Goal: Check status: Check status

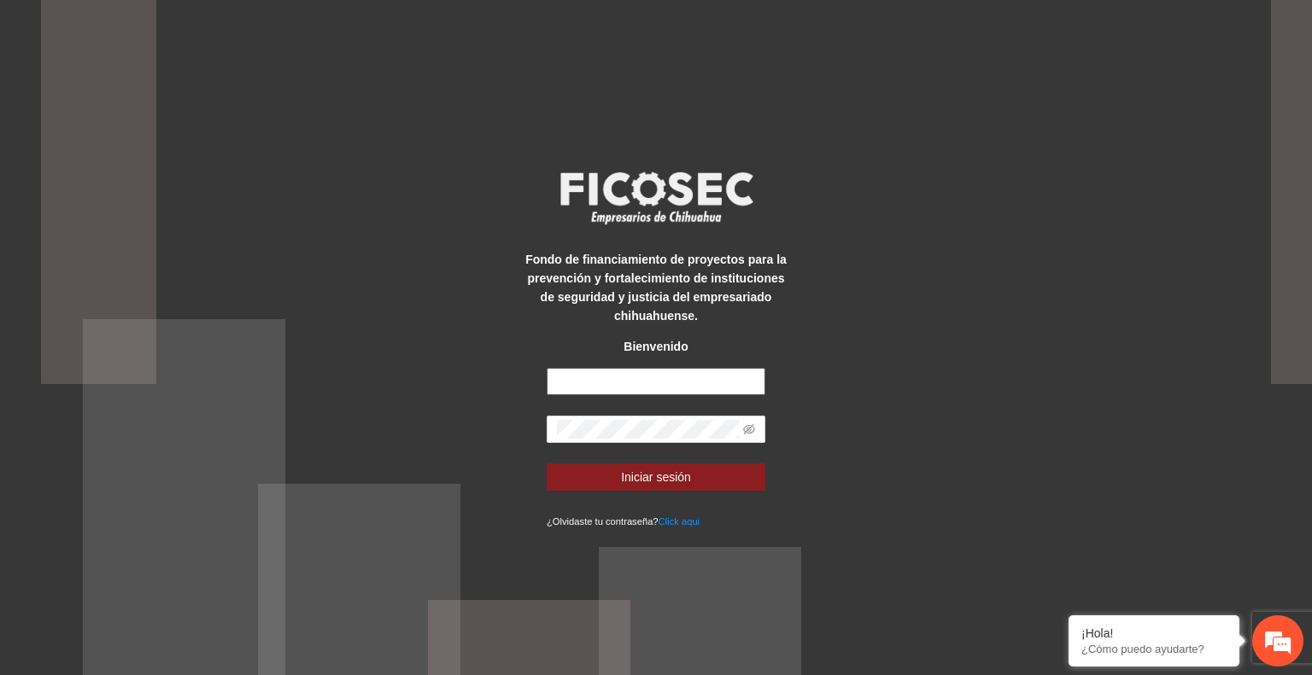
type input "**********"
click at [690, 498] on form "**********" at bounding box center [655, 449] width 219 height 162
click at [671, 481] on span "Iniciar sesión" at bounding box center [656, 477] width 70 height 19
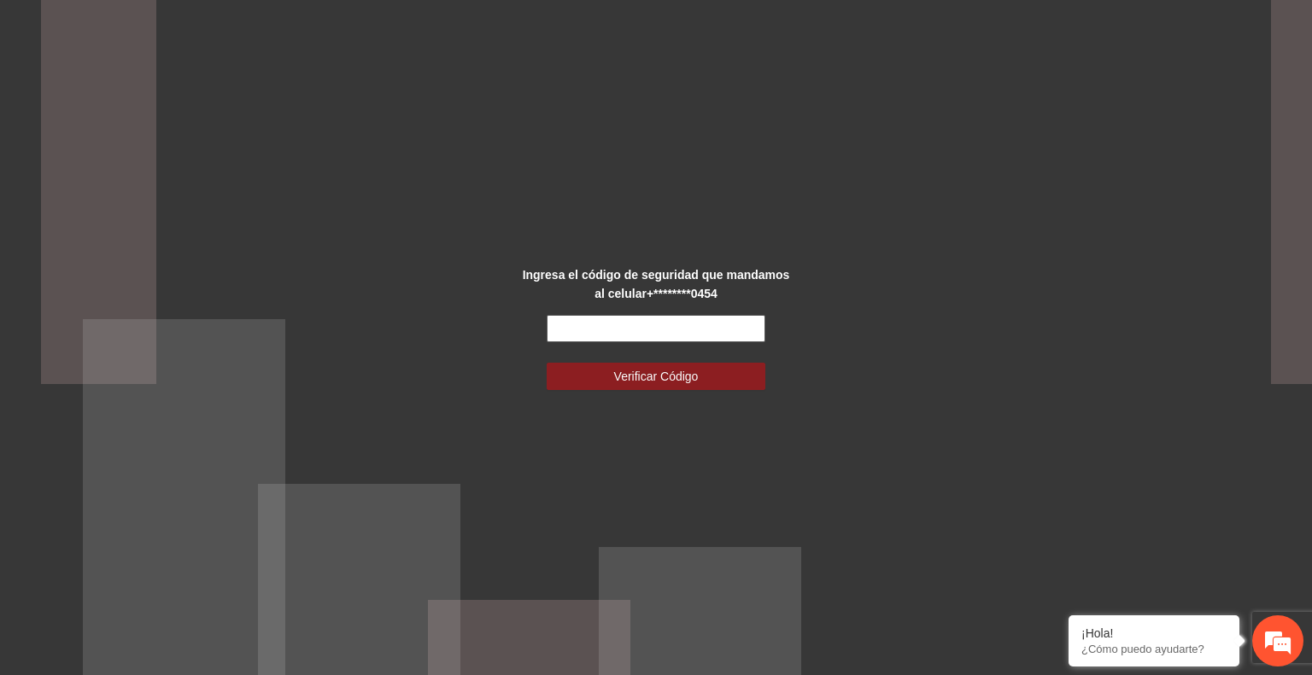
click at [576, 334] on input "text" at bounding box center [655, 328] width 219 height 27
type input "******"
click at [546, 363] on button "Verificar Código" at bounding box center [655, 376] width 219 height 27
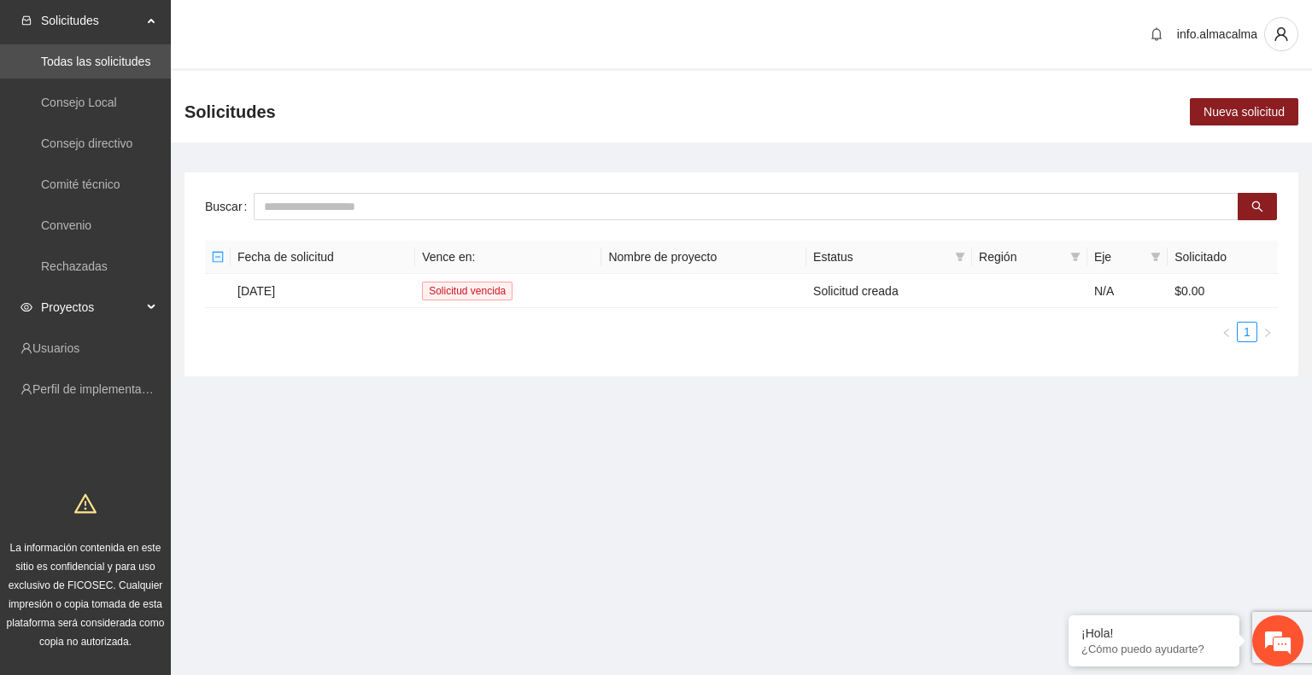
click at [80, 307] on span "Proyectos" at bounding box center [91, 307] width 101 height 34
click at [143, 305] on div "Proyectos" at bounding box center [85, 307] width 171 height 34
click at [137, 313] on span "Proyectos" at bounding box center [91, 307] width 101 height 34
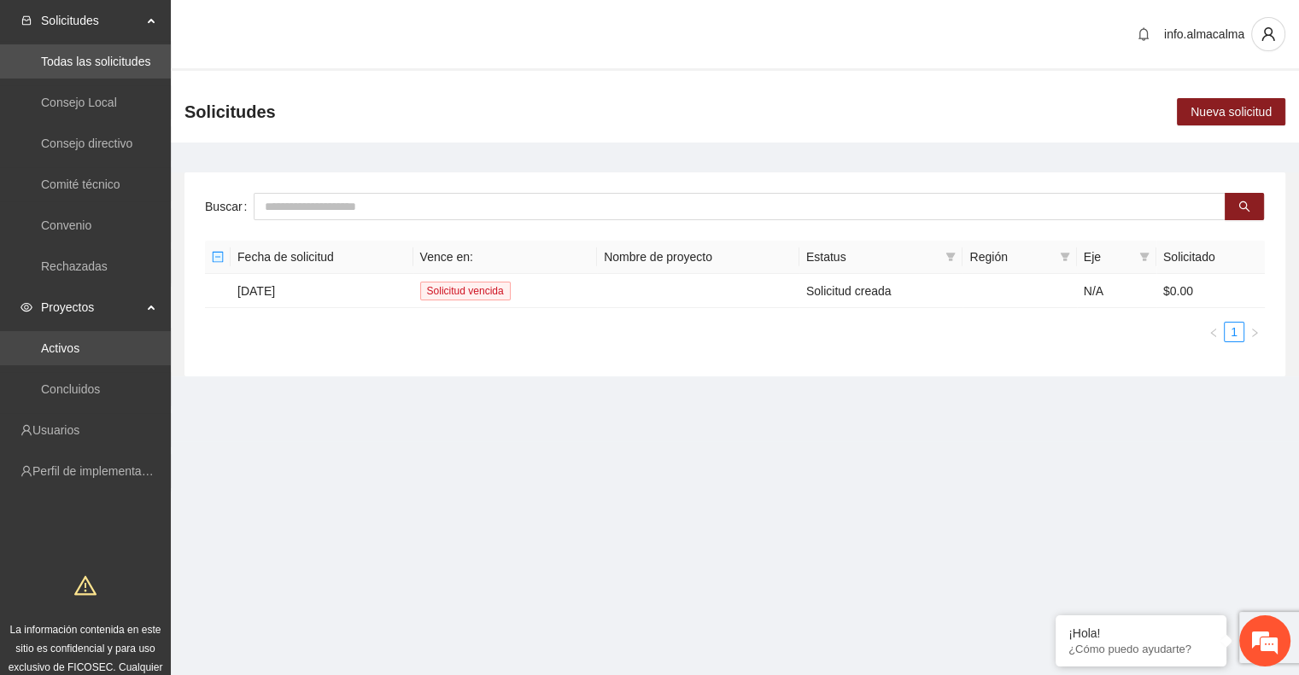
click at [79, 347] on link "Activos" at bounding box center [60, 349] width 38 height 14
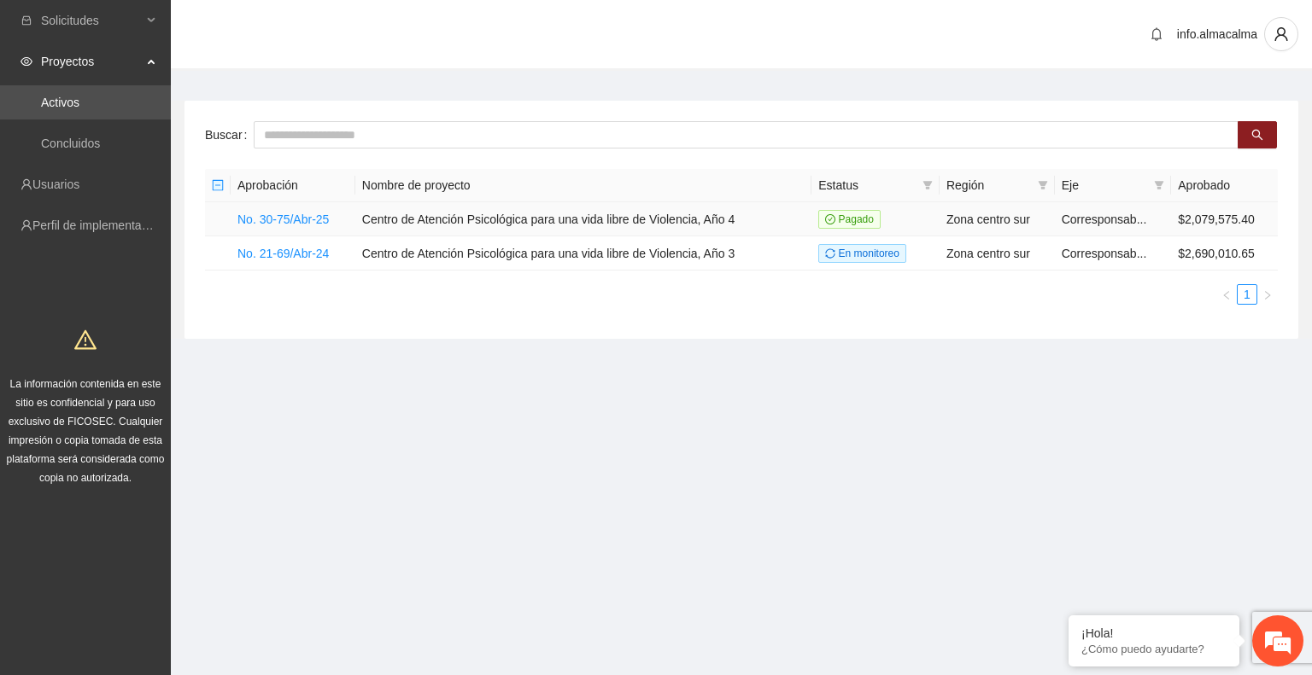
click at [290, 209] on td "No. 30-75/Abr-25" at bounding box center [293, 219] width 125 height 34
click at [321, 219] on link "No. 30-75/Abr-25" at bounding box center [282, 220] width 91 height 14
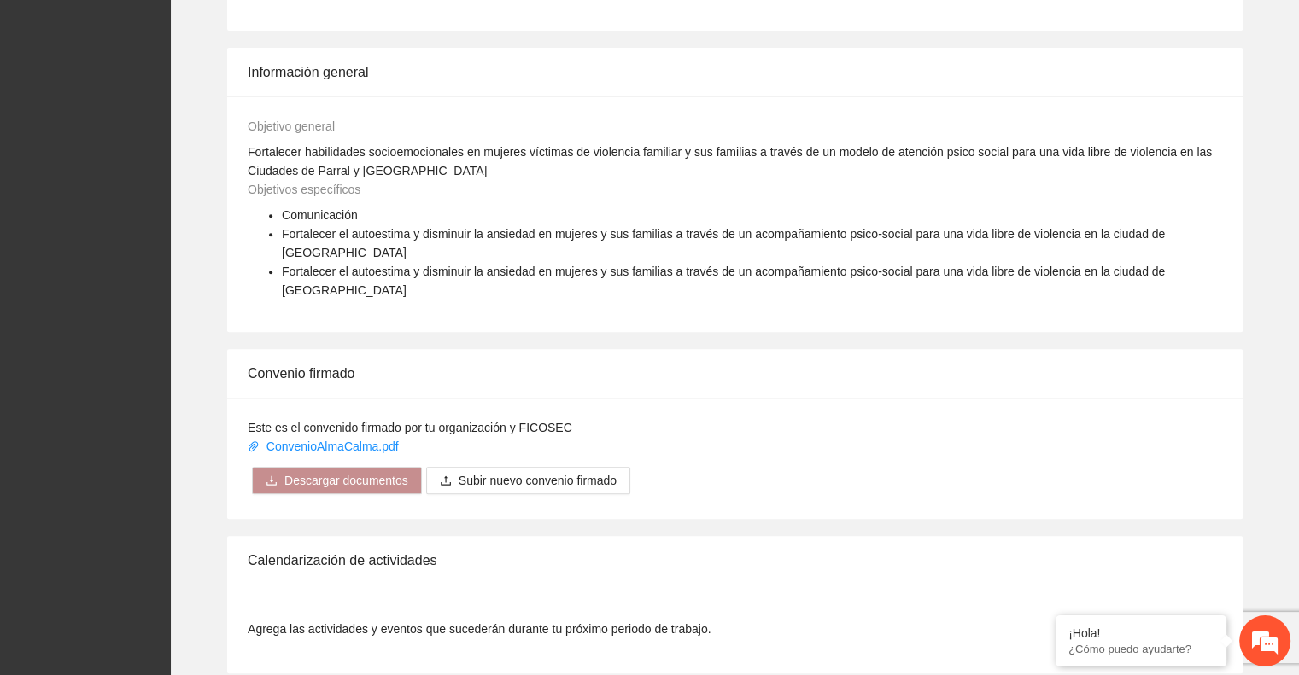
scroll to position [806, 0]
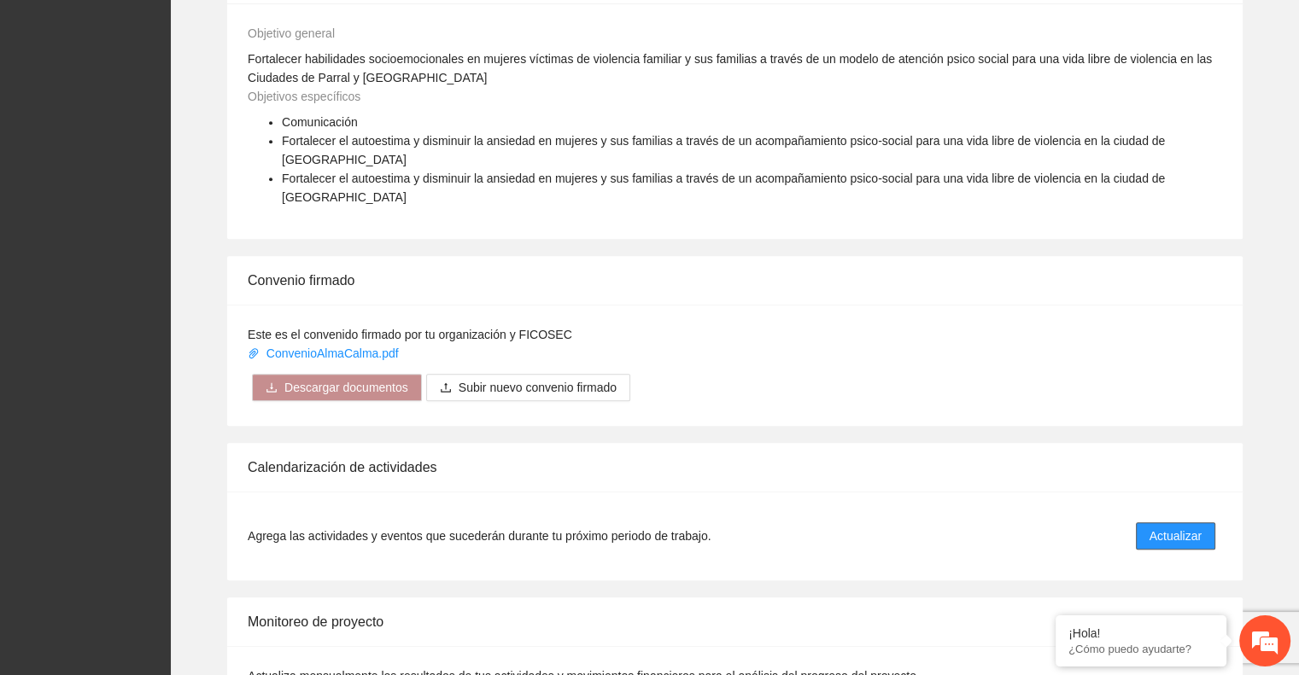
click at [1168, 527] on span "Actualizar" at bounding box center [1175, 536] width 52 height 19
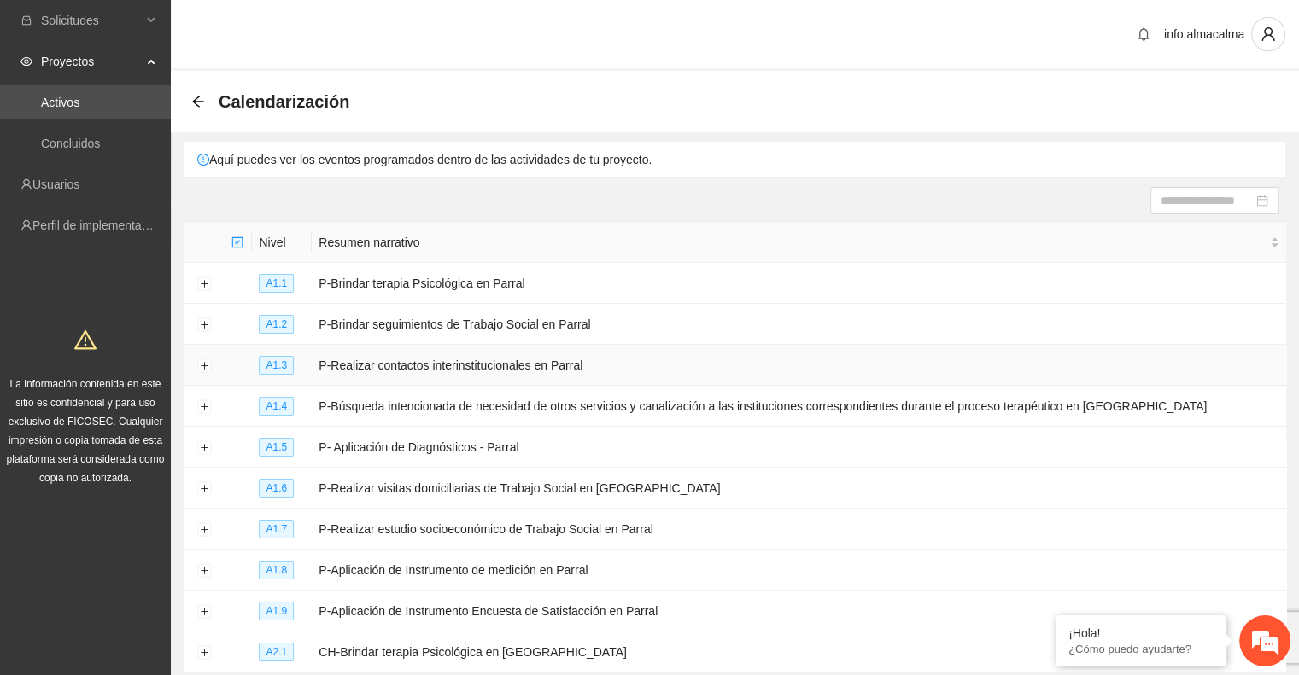
scroll to position [133, 0]
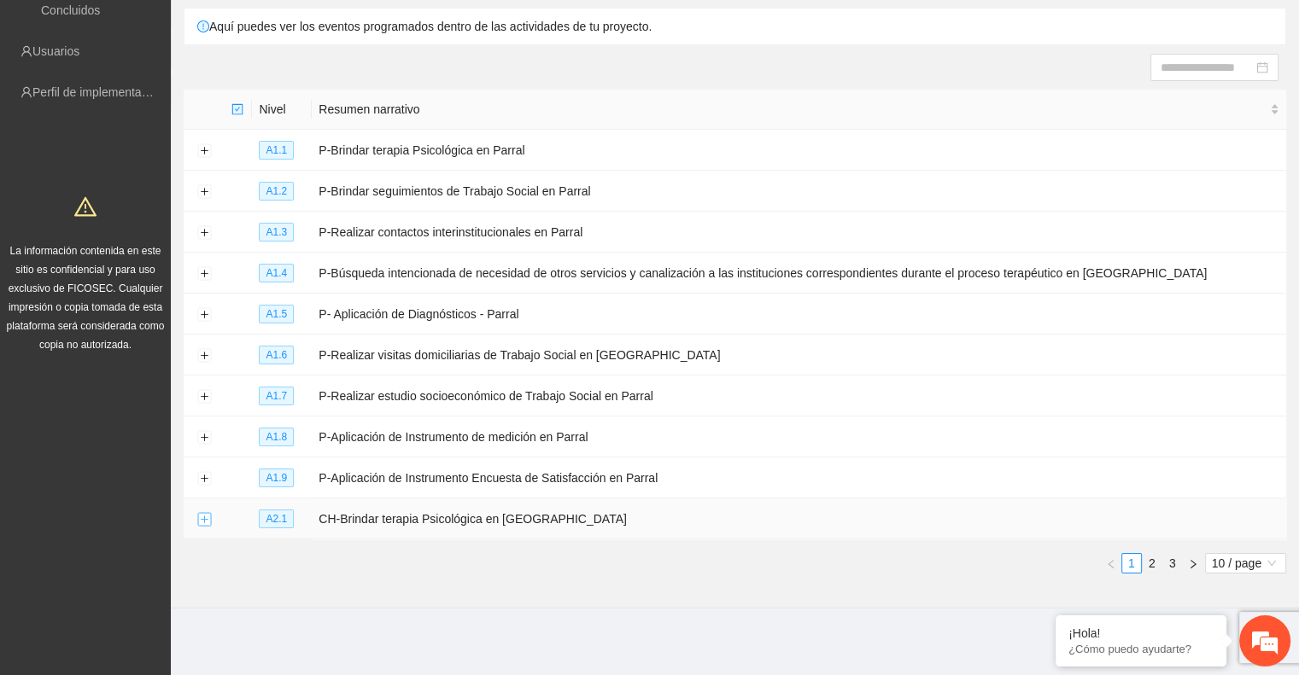
click at [204, 518] on button "Expand row" at bounding box center [204, 520] width 14 height 14
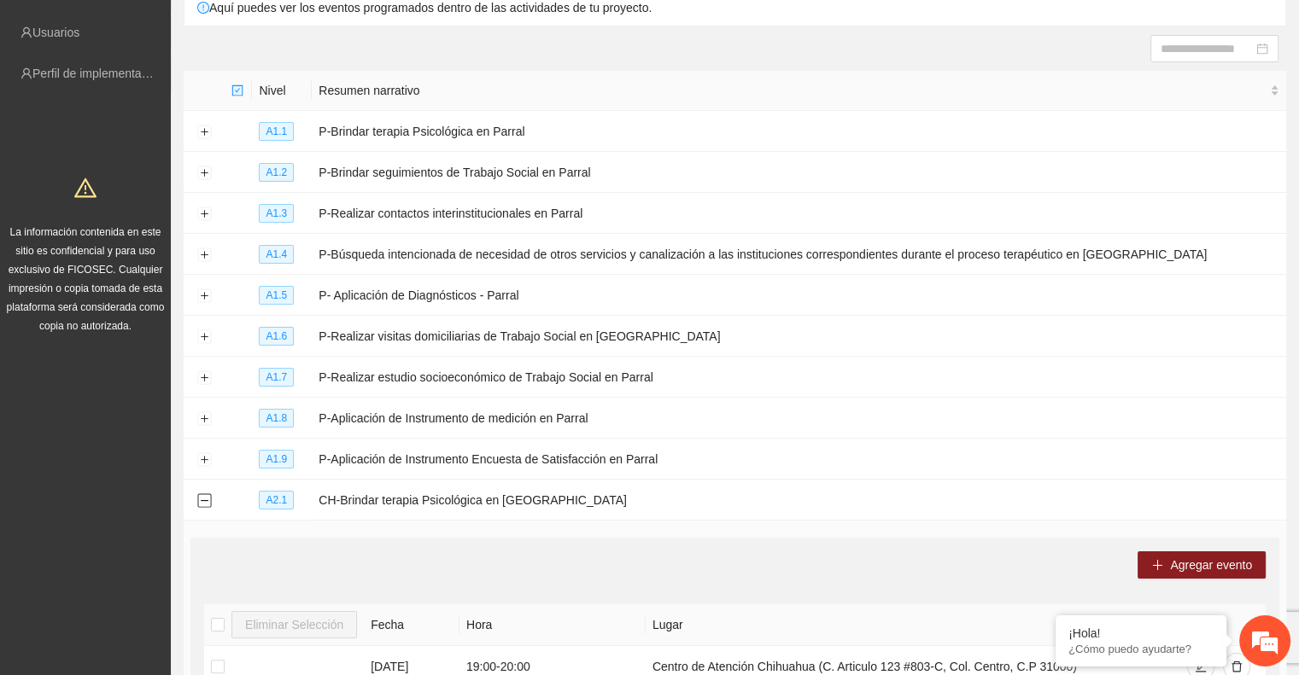
scroll to position [0, 0]
